Goal: Information Seeking & Learning: Check status

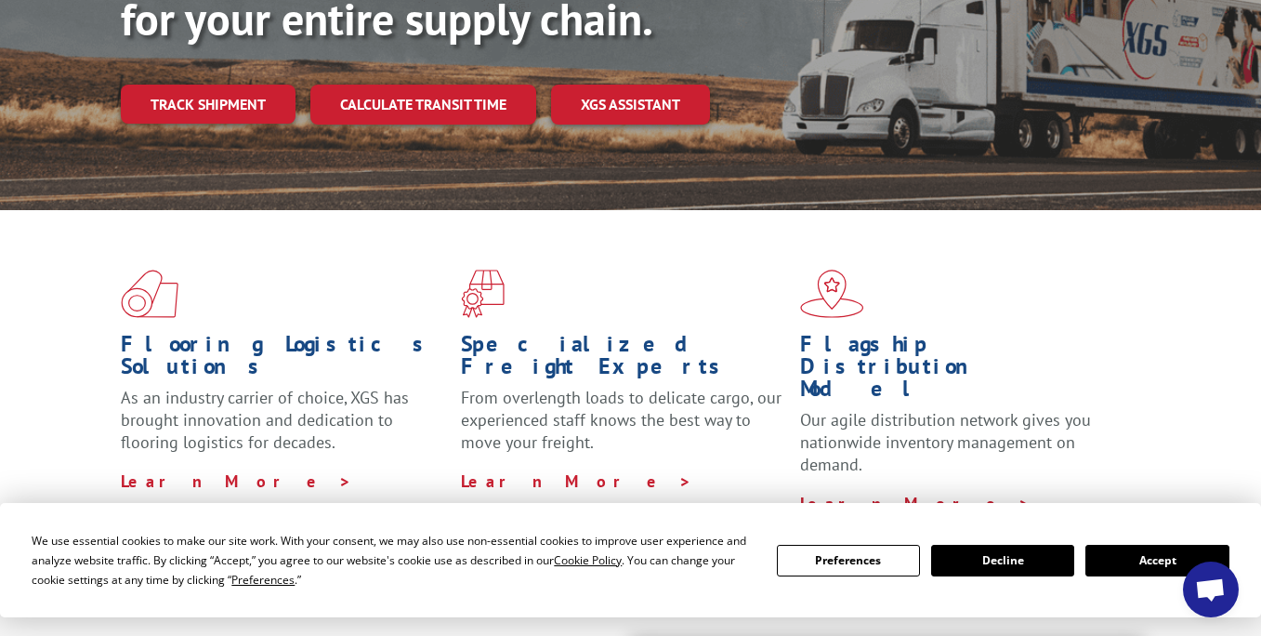
scroll to position [326, 0]
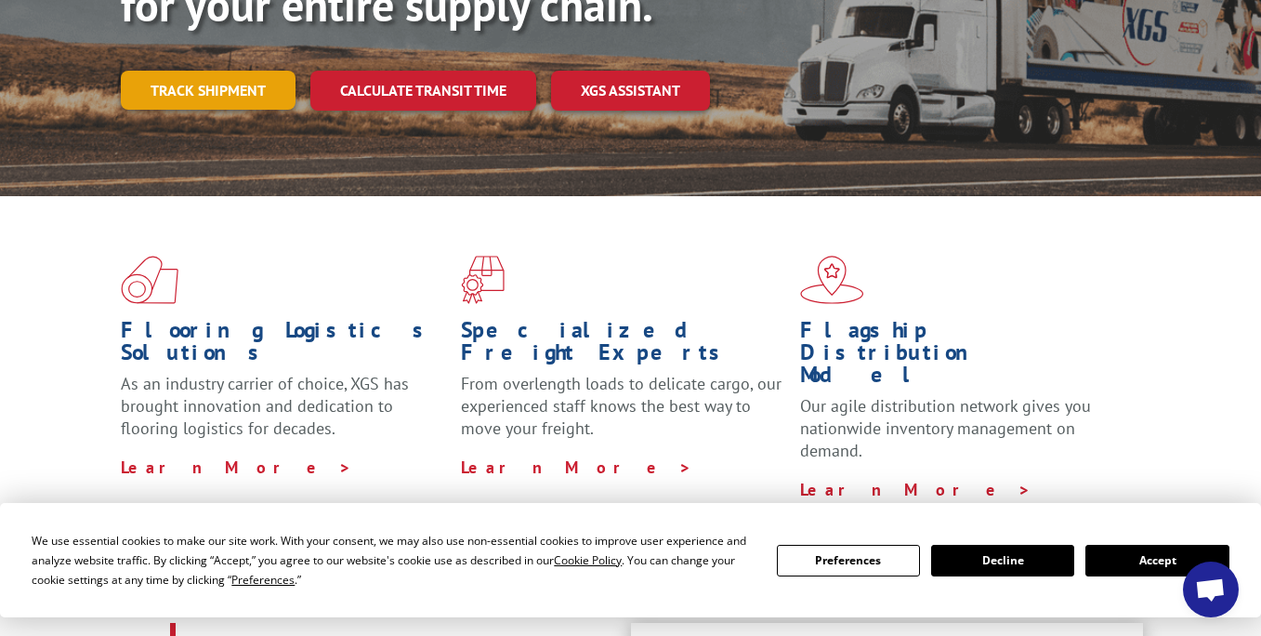
click at [195, 71] on link "Track shipment" at bounding box center [208, 90] width 175 height 39
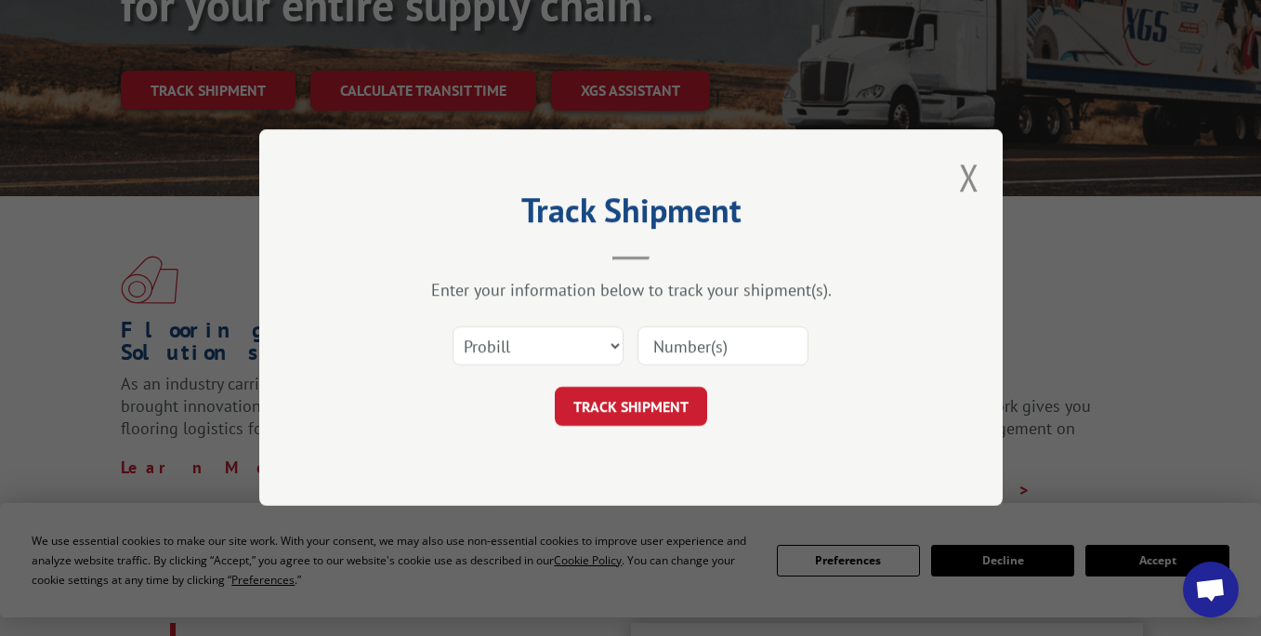
click at [696, 346] on input at bounding box center [723, 346] width 171 height 39
type input "17402572"
click at [612, 421] on button "TRACK SHIPMENT" at bounding box center [631, 407] width 152 height 39
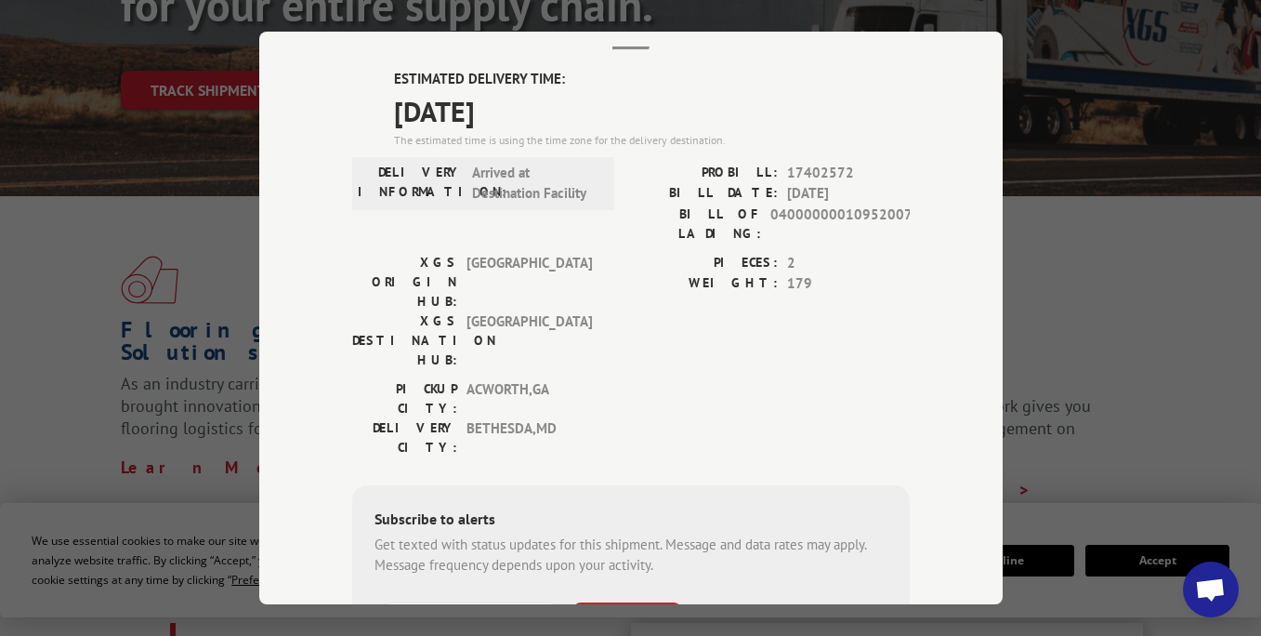
scroll to position [112, 0]
click at [131, 86] on div "Track Shipment ESTIMATED DELIVERY TIME: 10/03/2025 The estimated time is using …" at bounding box center [630, 318] width 1261 height 636
click at [162, 131] on div "Track Shipment ESTIMATED DELIVERY TIME: 10/03/2025 The estimated time is using …" at bounding box center [630, 318] width 1261 height 636
click at [626, 47] on hr at bounding box center [630, 49] width 37 height 4
click at [639, 52] on div "Track Shipment ESTIMATED DELIVERY TIME: 10/03/2025 The estimated time is using …" at bounding box center [631, 318] width 744 height 573
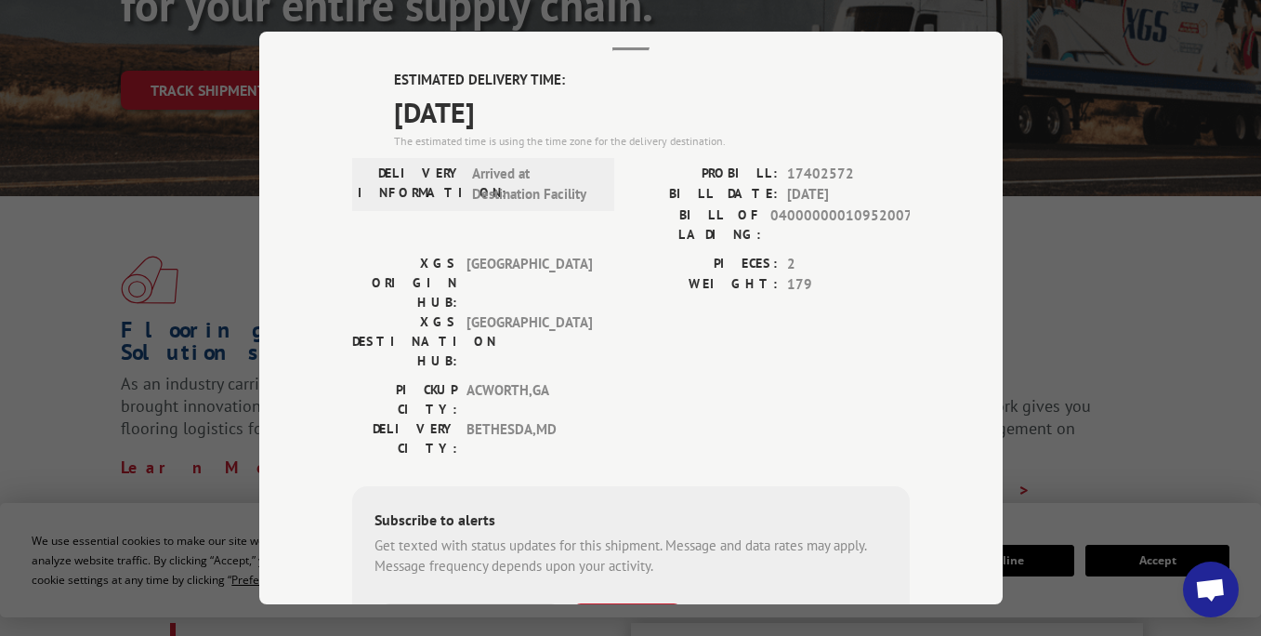
click at [175, 111] on div "Track Shipment ESTIMATED DELIVERY TIME: 10/03/2025 The estimated time is using …" at bounding box center [630, 318] width 1261 height 636
click at [611, 43] on header "Track Shipment" at bounding box center [631, 19] width 558 height 63
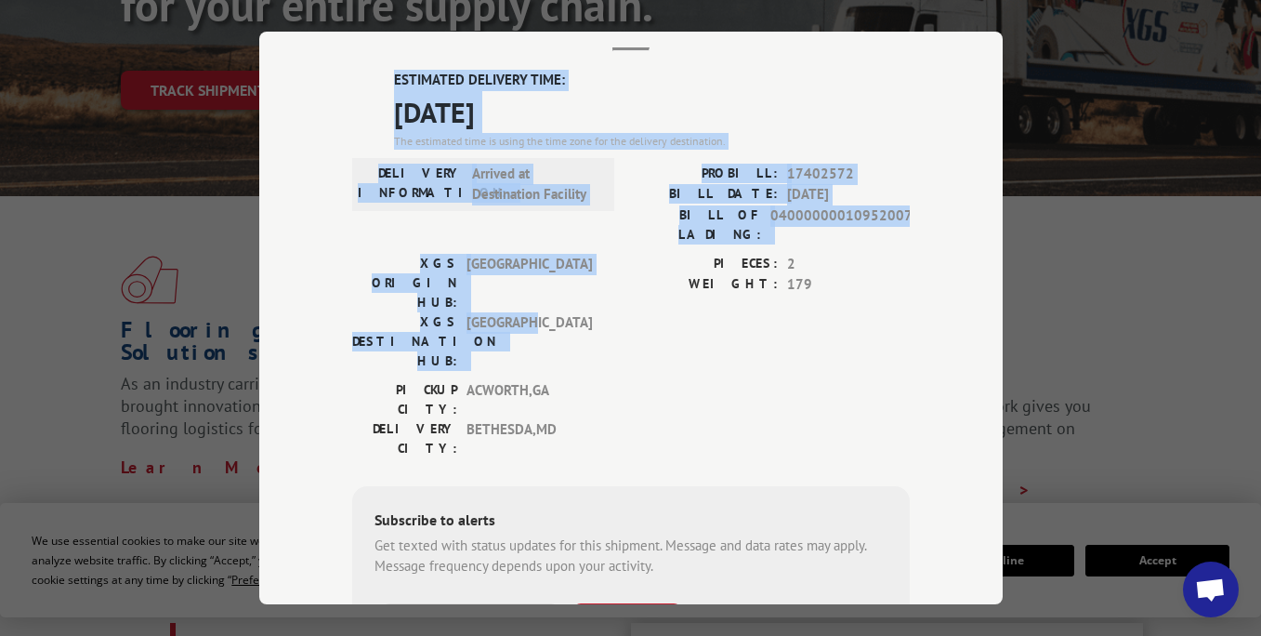
drag, startPoint x: 640, startPoint y: 60, endPoint x: 597, endPoint y: 304, distance: 247.4
click at [597, 296] on div "Track Shipment ESTIMATED DELIVERY TIME: 10/03/2025 The estimated time is using …" at bounding box center [631, 318] width 744 height 573
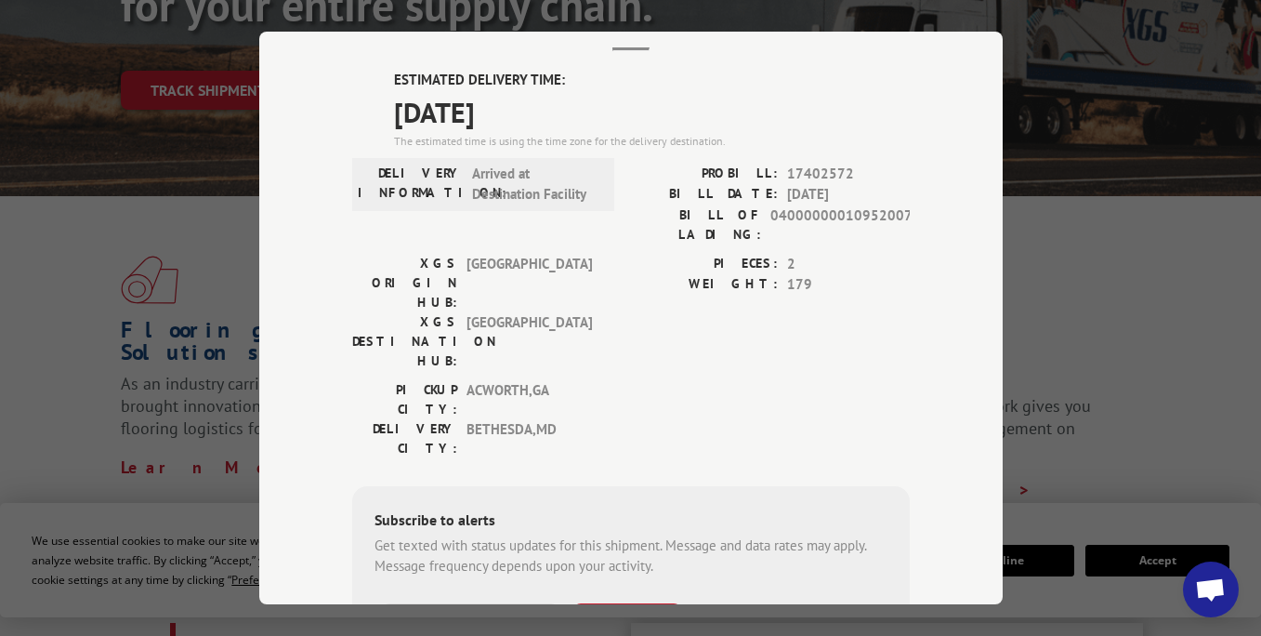
click at [691, 380] on div "PICKUP CITY: ACWORTH , GA DELIVERY CITY: BETHESDA , MD" at bounding box center [631, 423] width 558 height 87
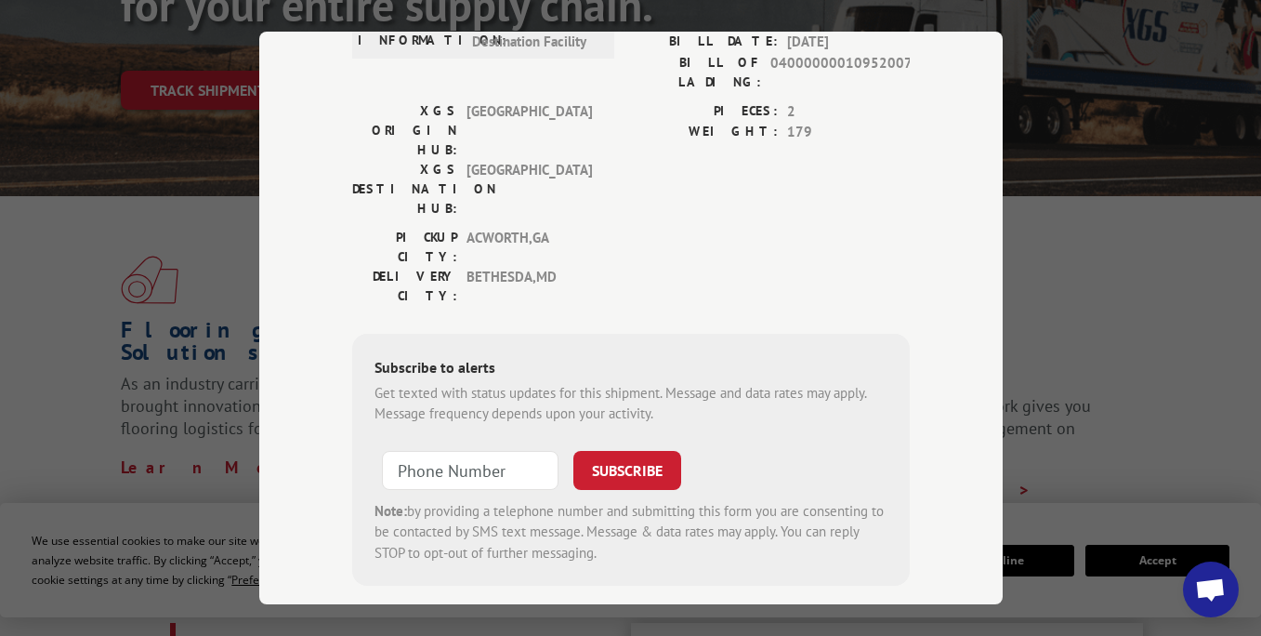
click at [178, 111] on div "Track Shipment ESTIMATED DELIVERY TIME: 10/03/2025 The estimated time is using …" at bounding box center [630, 318] width 1261 height 636
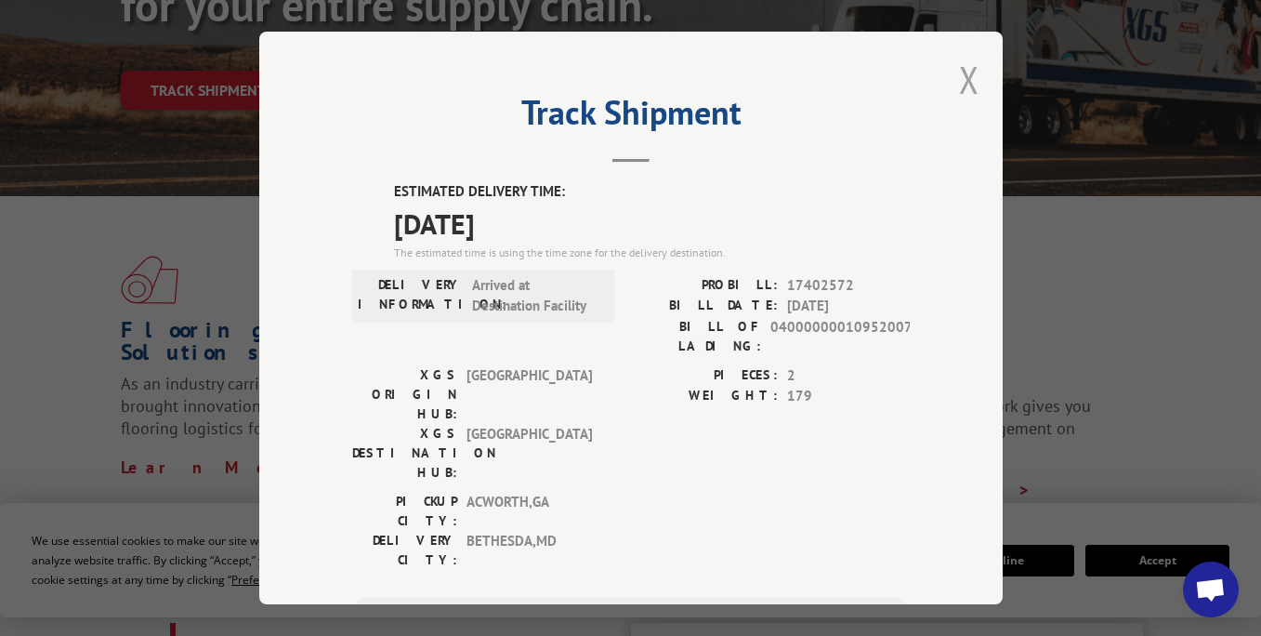
click at [963, 84] on button "Close modal" at bounding box center [969, 79] width 20 height 49
